Goal: Check status: Check status

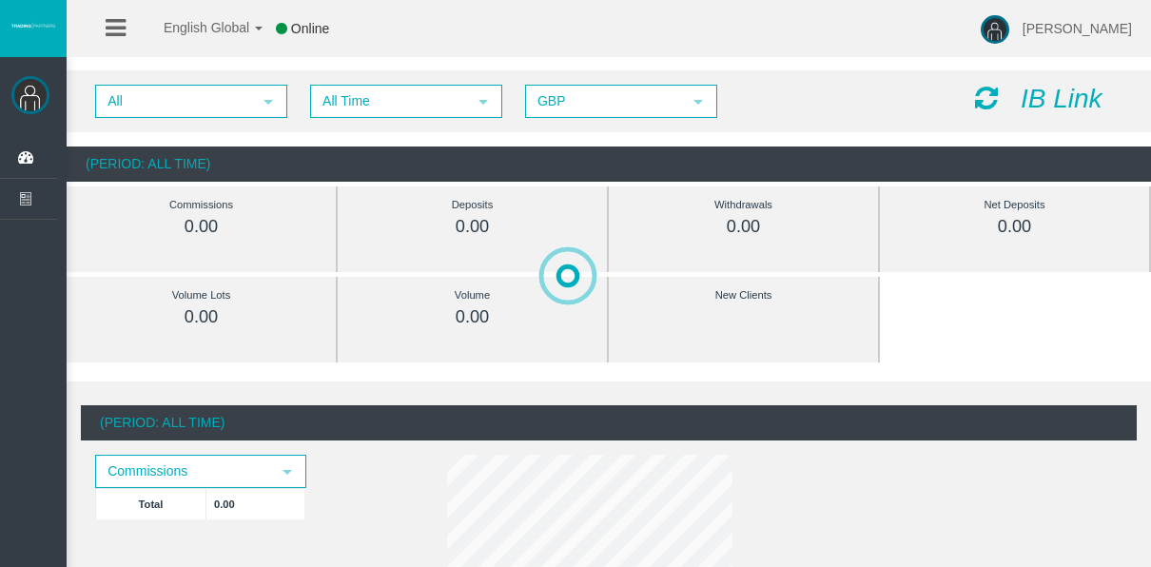
click at [417, 141] on div "All select All Time select 5 GBP select GBP IB Link (Period: All Time) Commissi…" at bounding box center [609, 126] width 1084 height 130
click at [404, 120] on div "All select All Time select 5 GBP select GBP IB Link" at bounding box center [609, 101] width 1084 height 62
click at [400, 113] on span "All Time" at bounding box center [389, 101] width 154 height 29
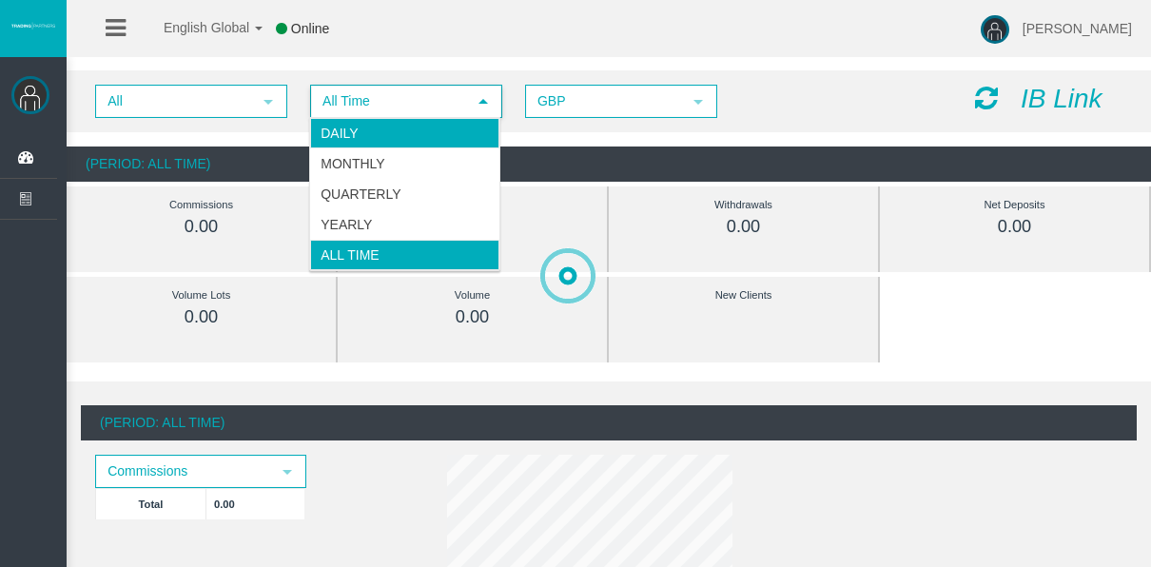
click at [399, 142] on li "Daily" at bounding box center [404, 133] width 189 height 30
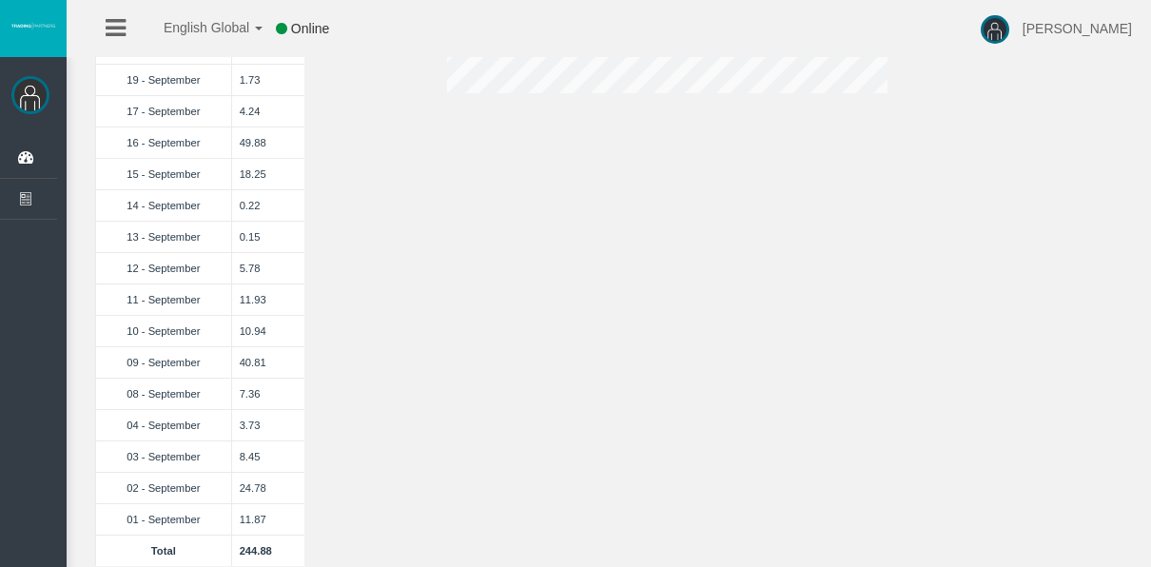
scroll to position [391, 0]
